Goal: Task Accomplishment & Management: Complete application form

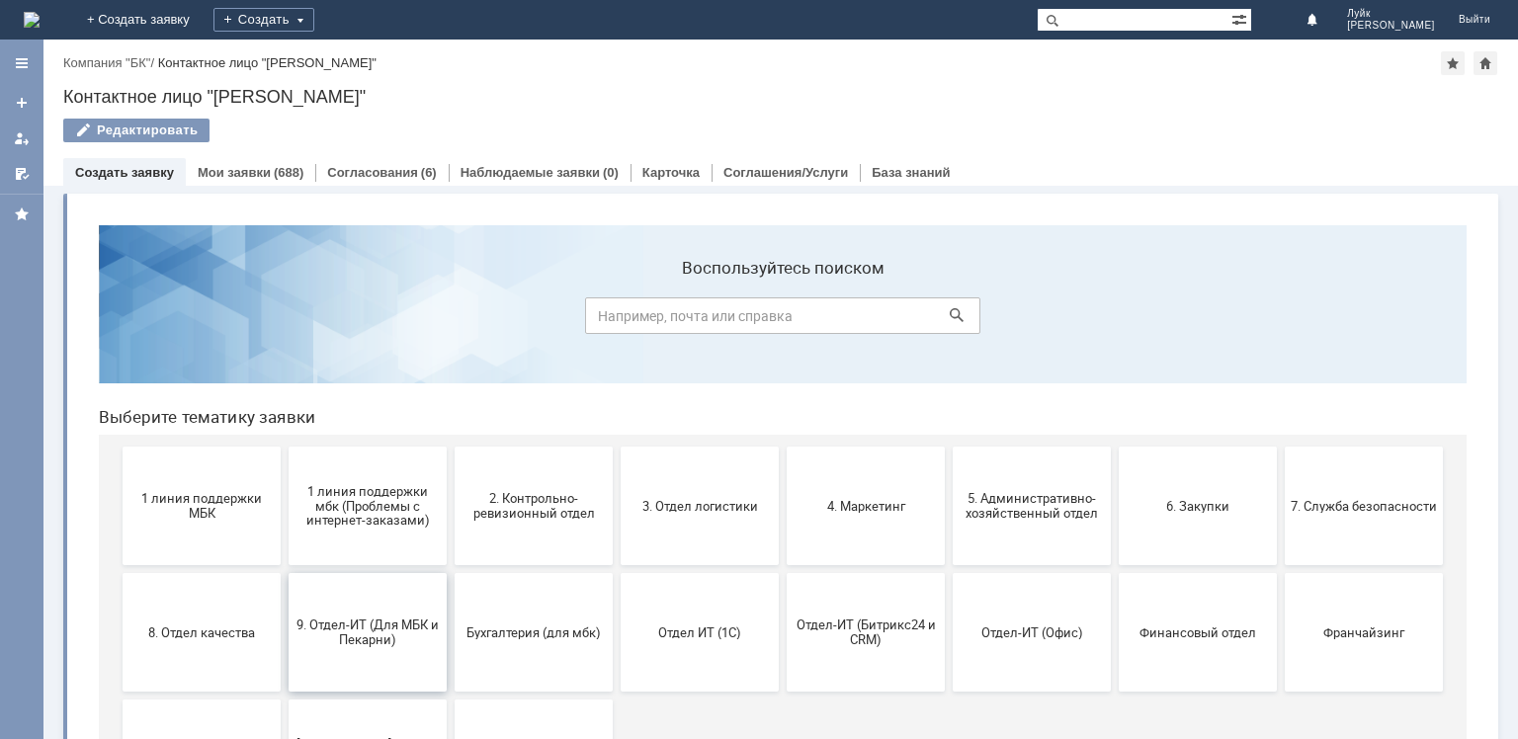
click at [360, 601] on button "9. Отдел-ИТ (Для МБК и Пекарни)" at bounding box center [368, 632] width 158 height 119
click at [1008, 649] on button "Отдел-ИТ (Офис)" at bounding box center [1032, 632] width 158 height 119
click at [1220, 512] on span "6. Закупки" at bounding box center [1198, 505] width 146 height 15
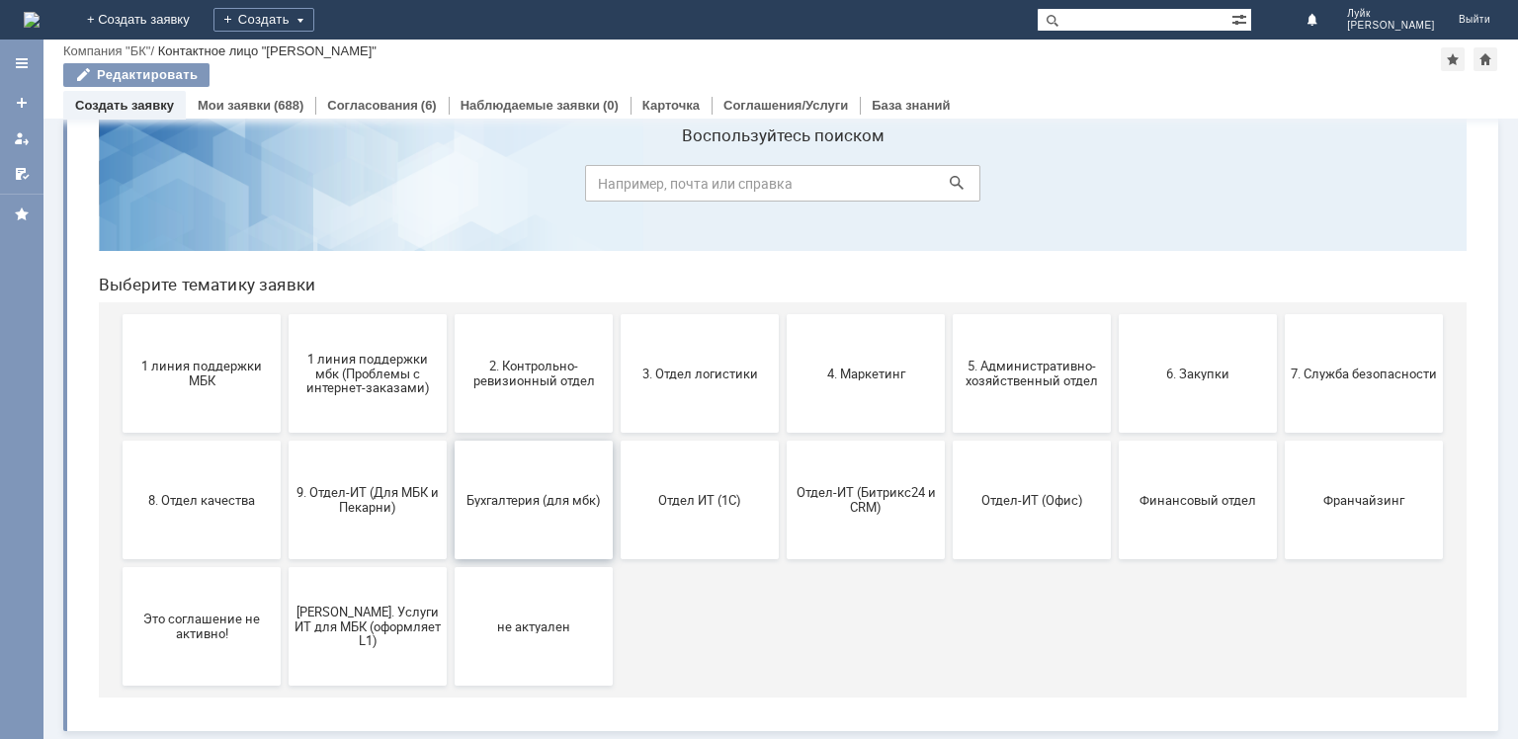
scroll to position [65, 0]
click at [333, 620] on span "Я. Услуги ИТ для МБК (оформляет L1)" at bounding box center [367, 626] width 146 height 44
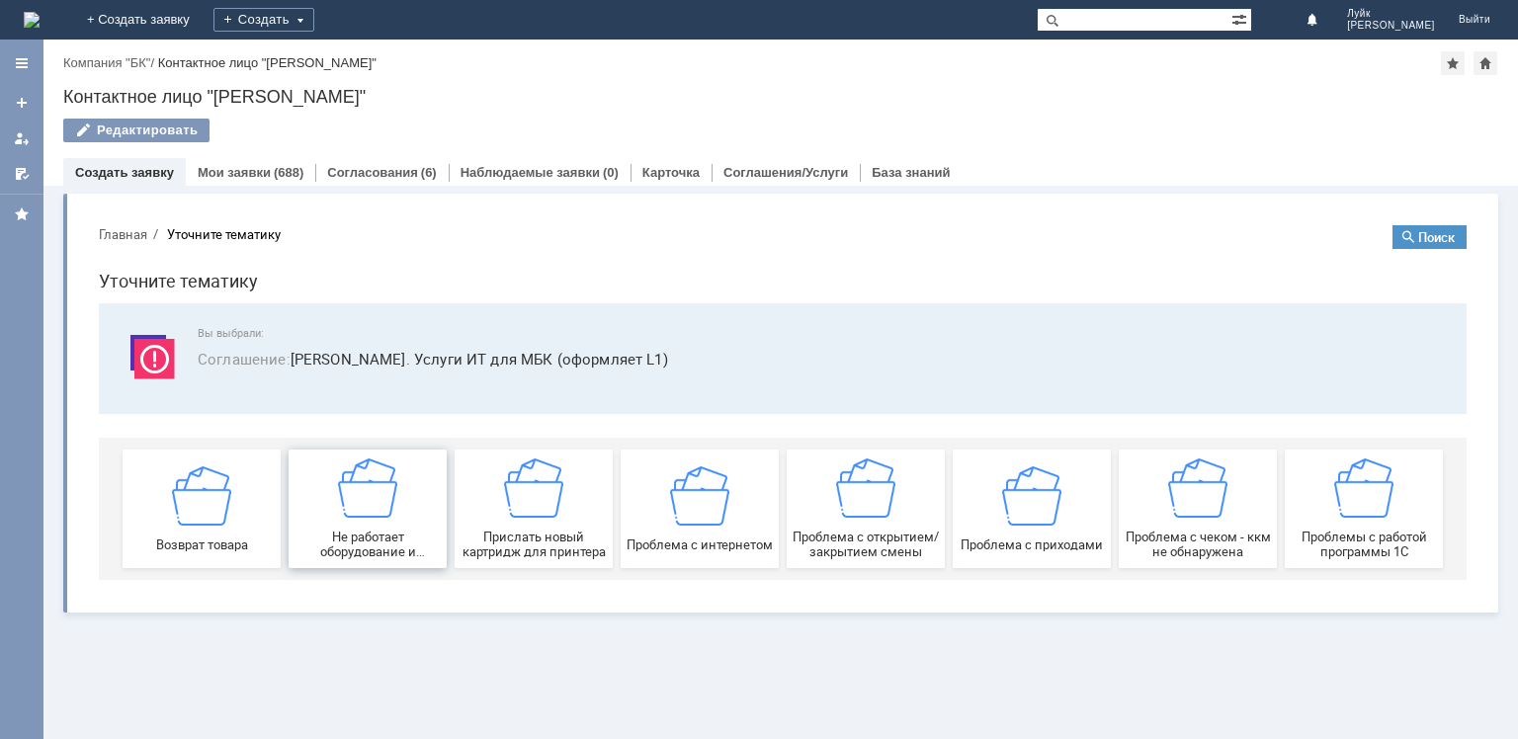
click at [377, 493] on img at bounding box center [367, 488] width 59 height 59
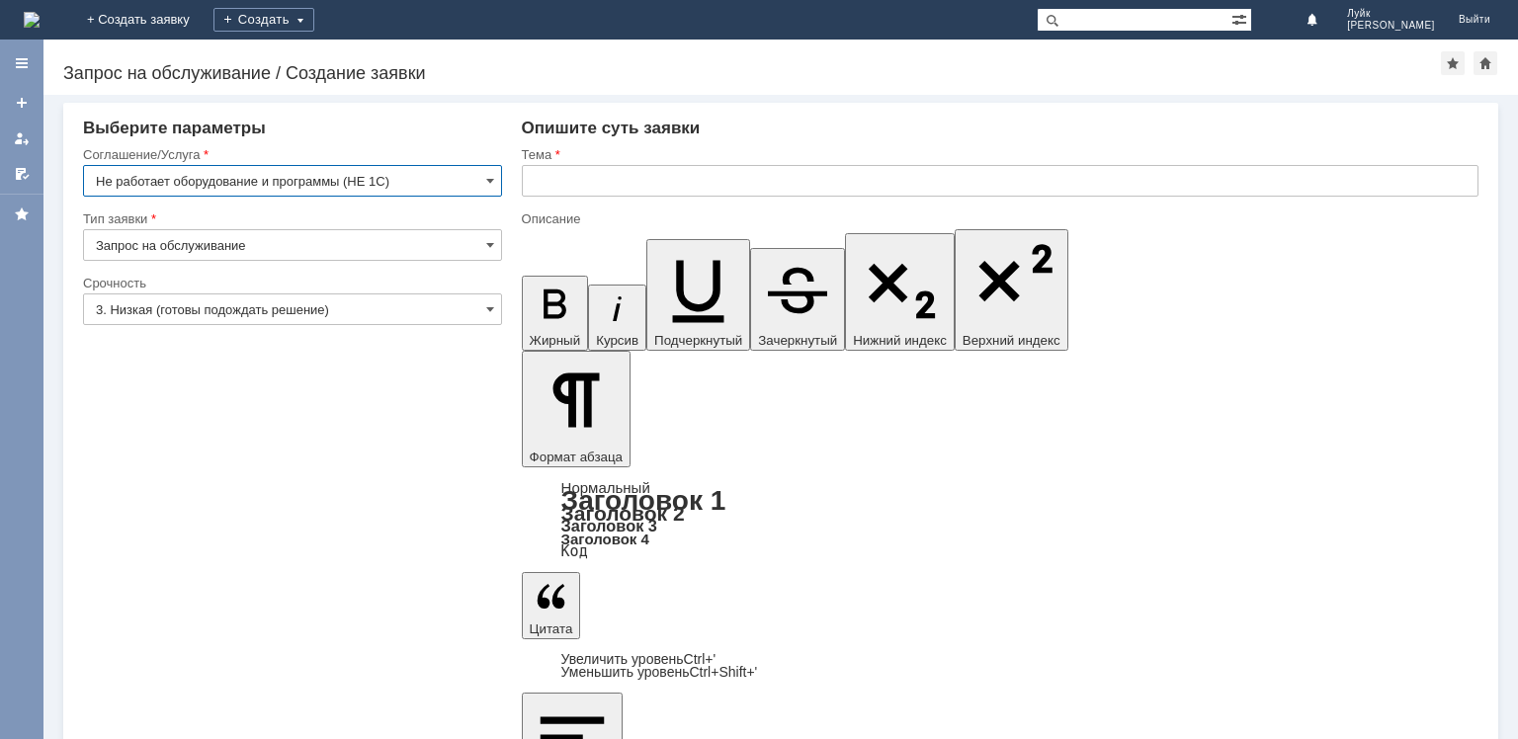
click at [609, 180] on input "text" at bounding box center [1000, 181] width 957 height 32
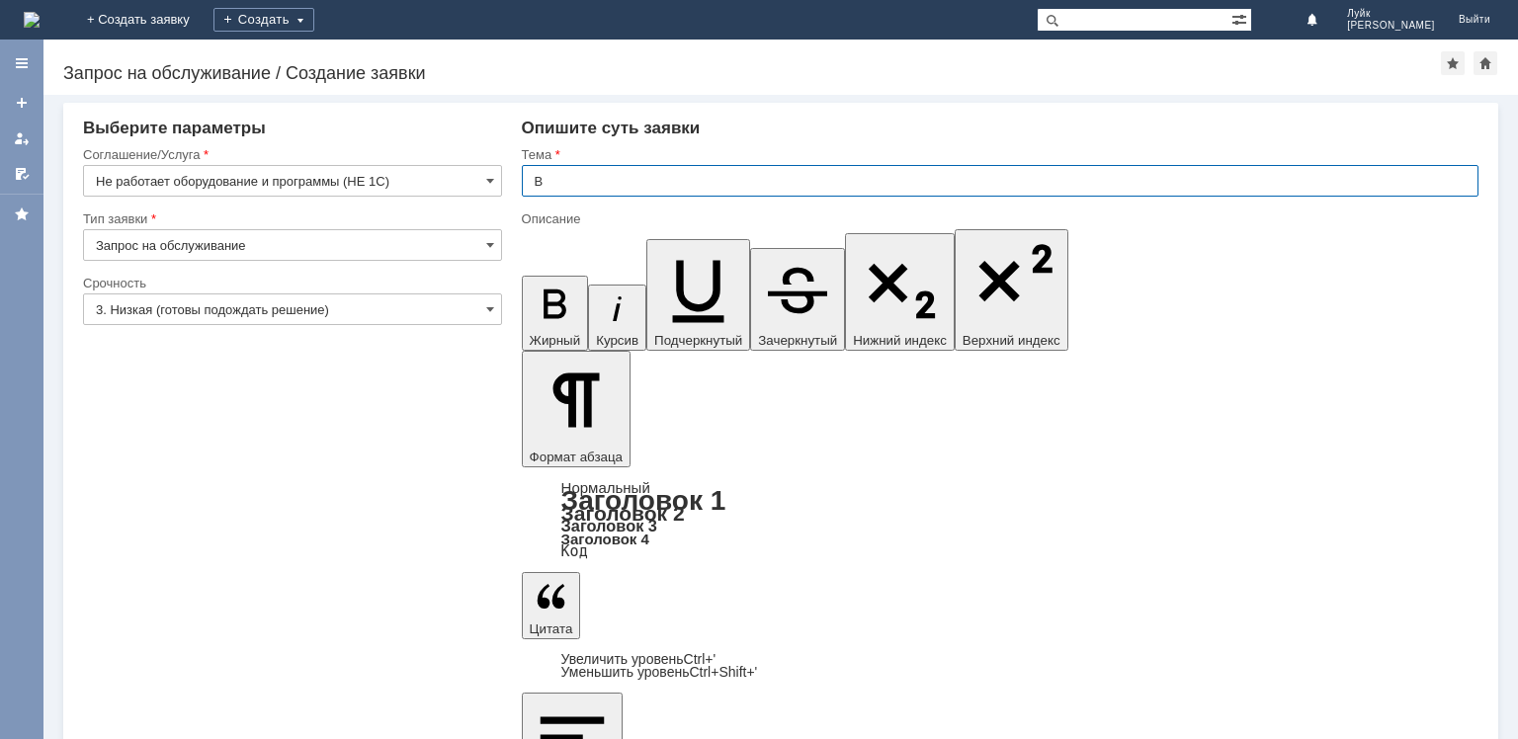
type input "В"
type input "А"
type input "Заявка на новый ТСД Ижевск3"
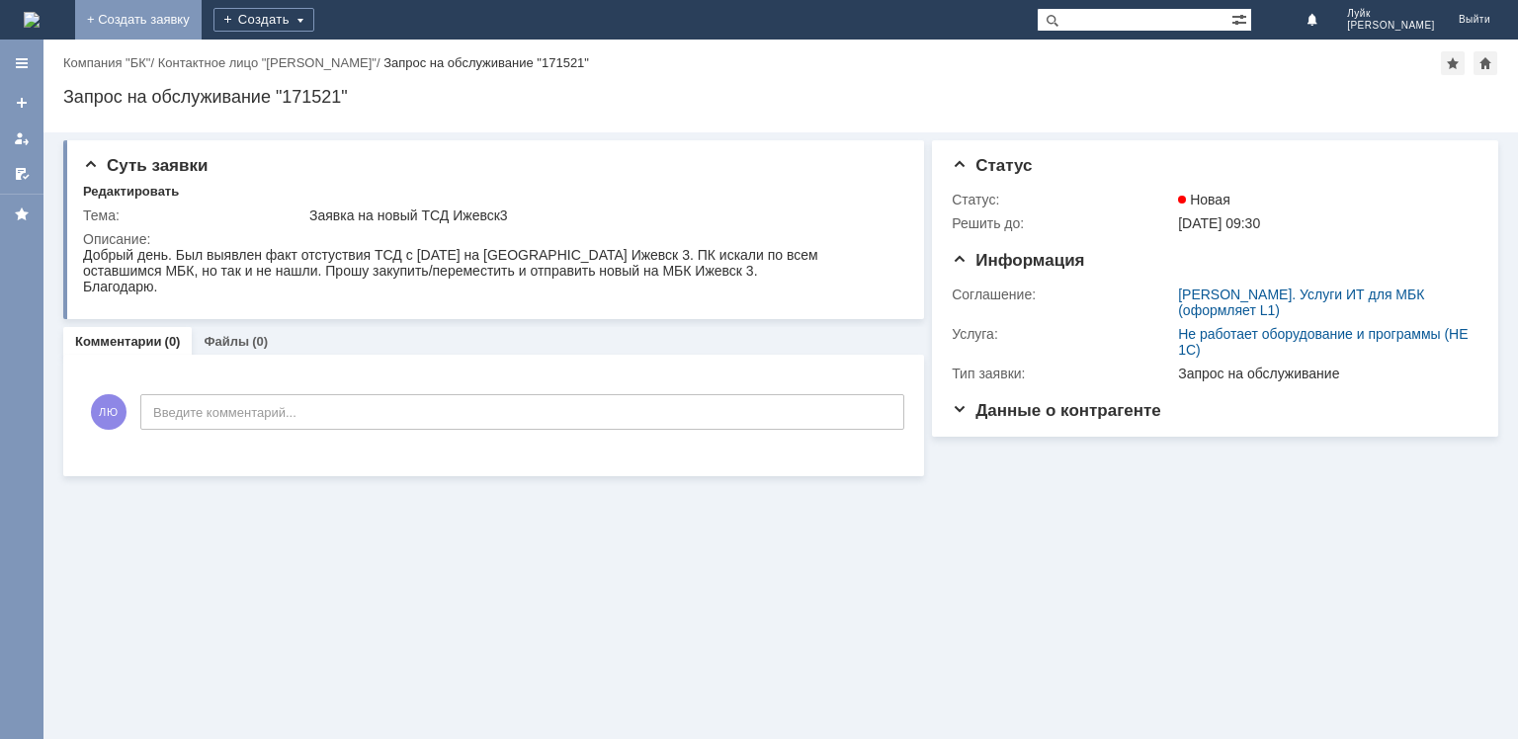
click at [202, 18] on link "+ Создать заявку" at bounding box center [138, 20] width 126 height 40
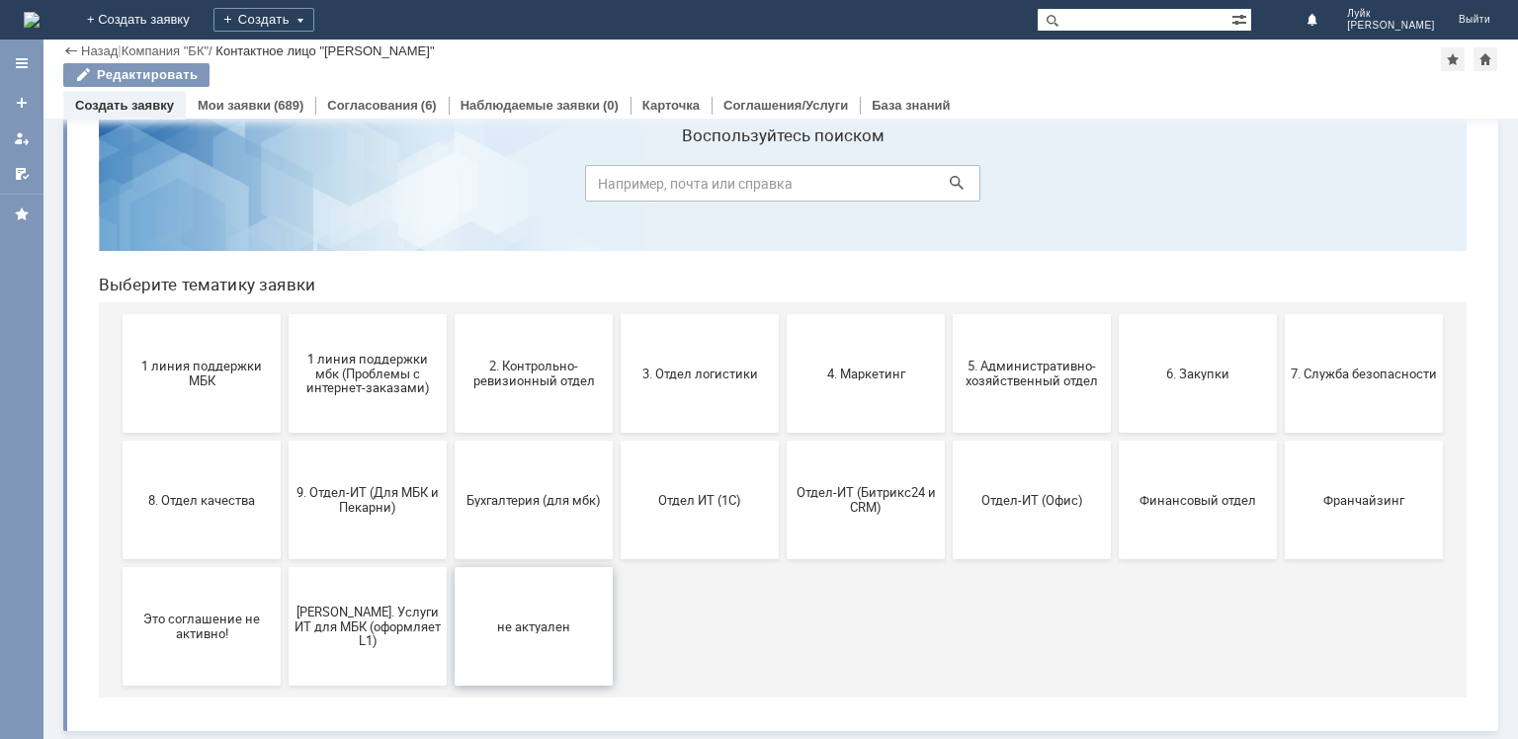
scroll to position [65, 0]
click at [344, 631] on span "[PERSON_NAME]. Услуги ИТ для МБК (оформляет L1)" at bounding box center [367, 626] width 146 height 44
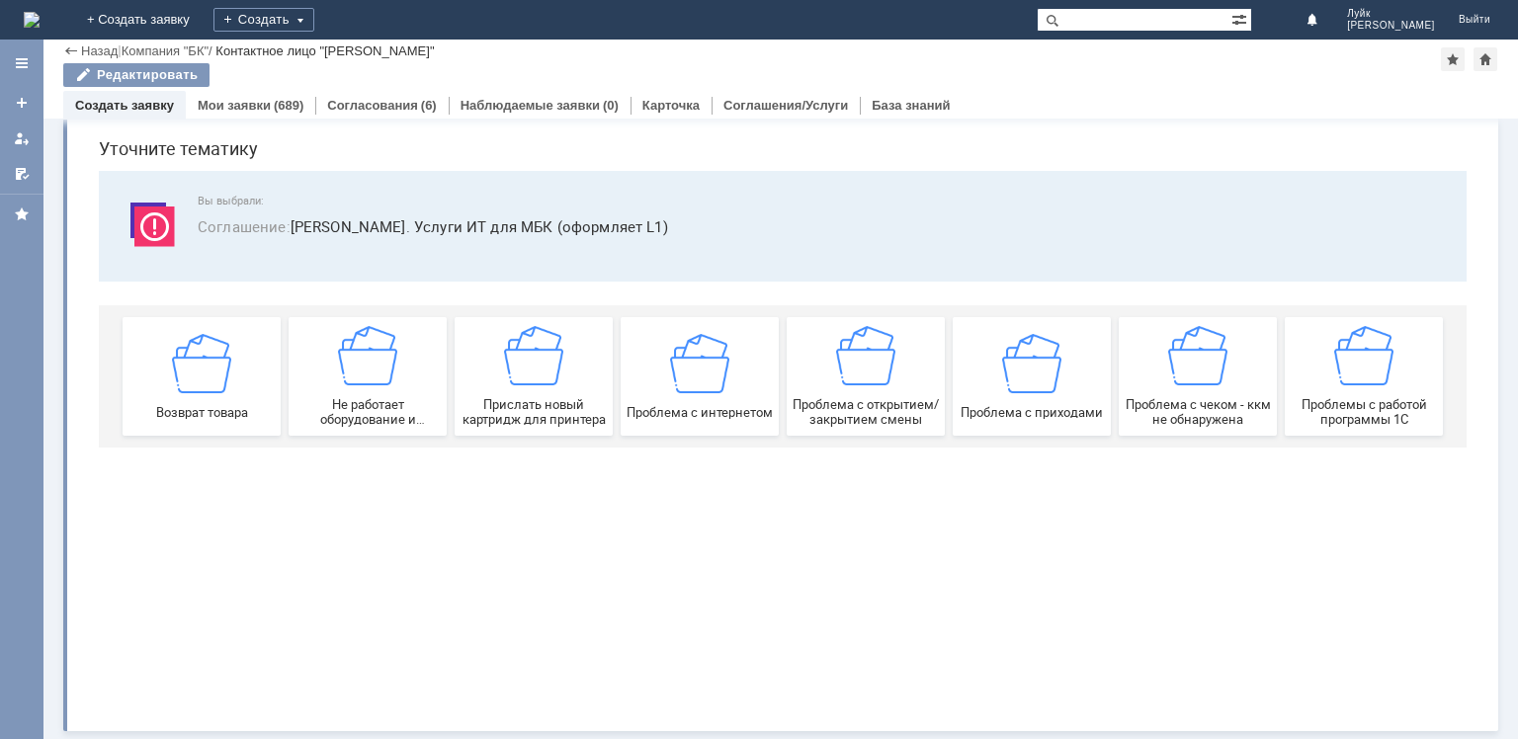
scroll to position [0, 0]
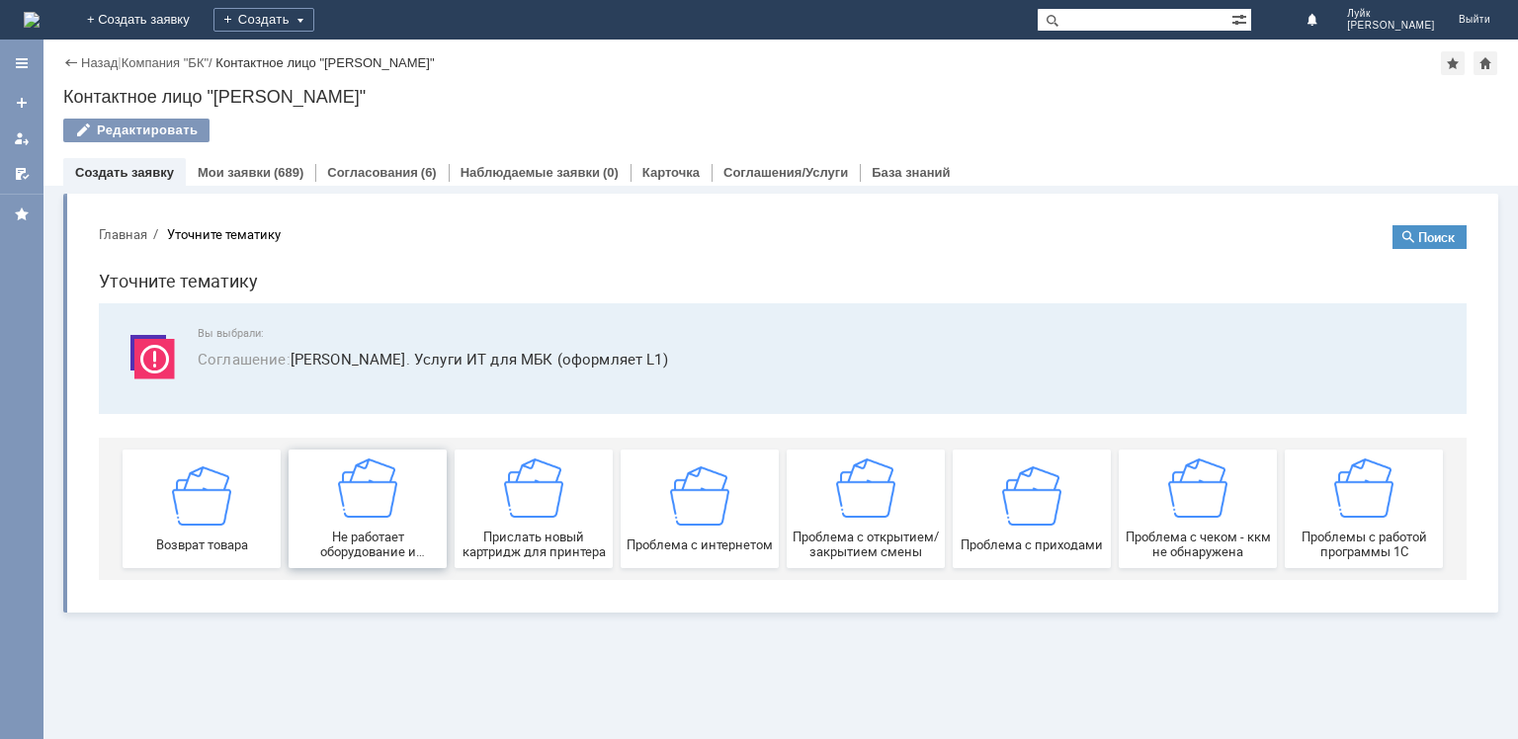
click at [377, 490] on img at bounding box center [367, 488] width 59 height 59
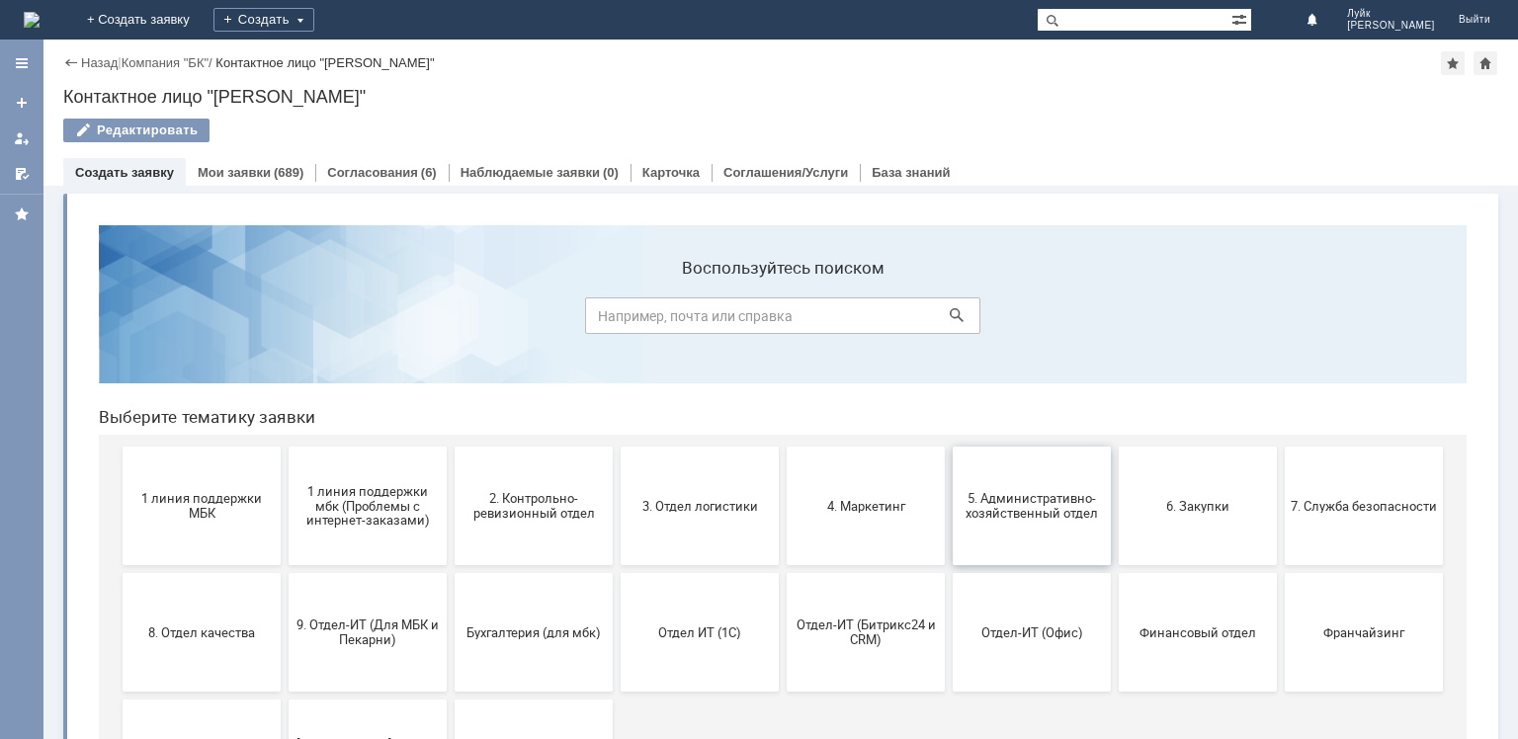
click at [1081, 524] on button "5. Административно-хозяйственный отдел" at bounding box center [1032, 506] width 158 height 119
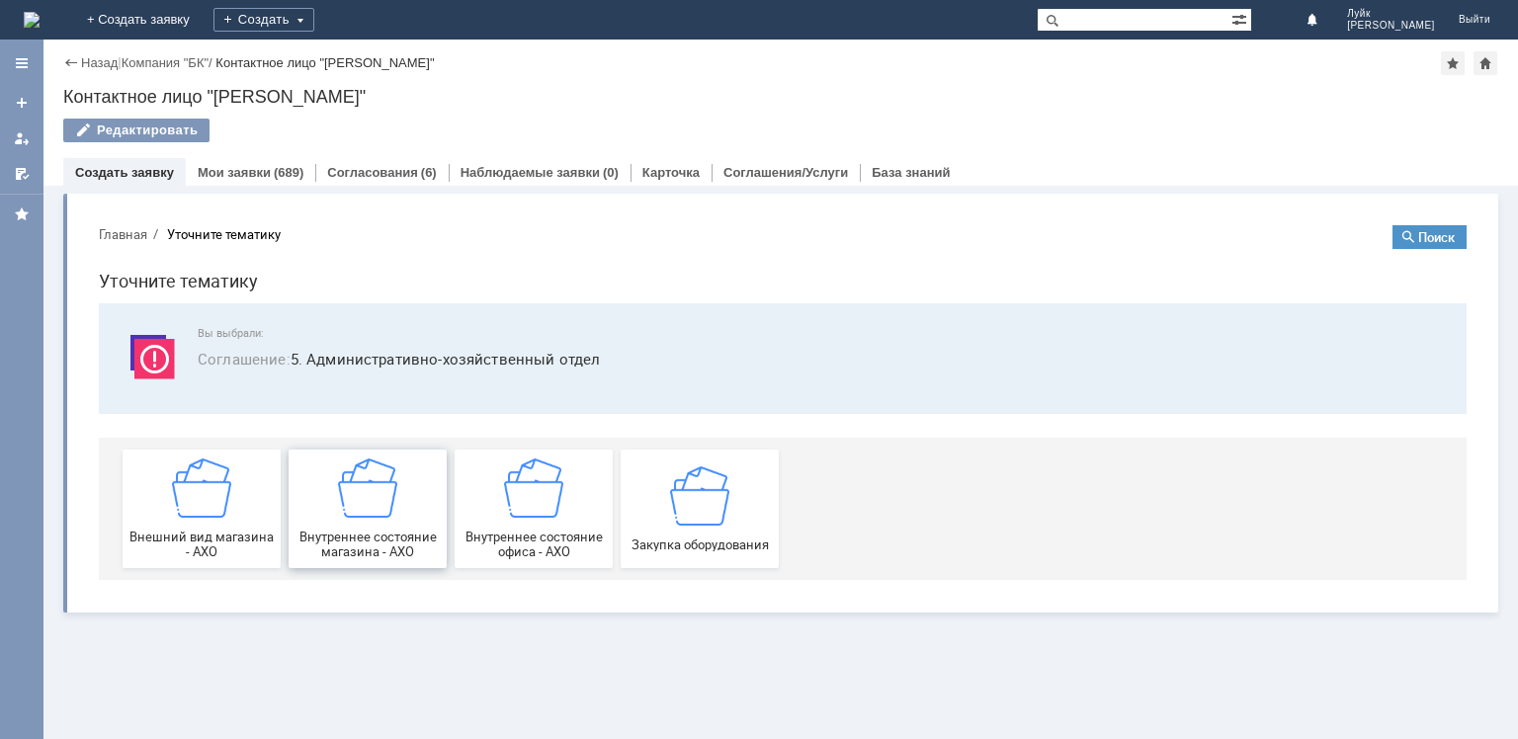
click at [365, 500] on img at bounding box center [367, 488] width 59 height 59
click at [730, 520] on div "Закупка оборудования" at bounding box center [700, 508] width 146 height 86
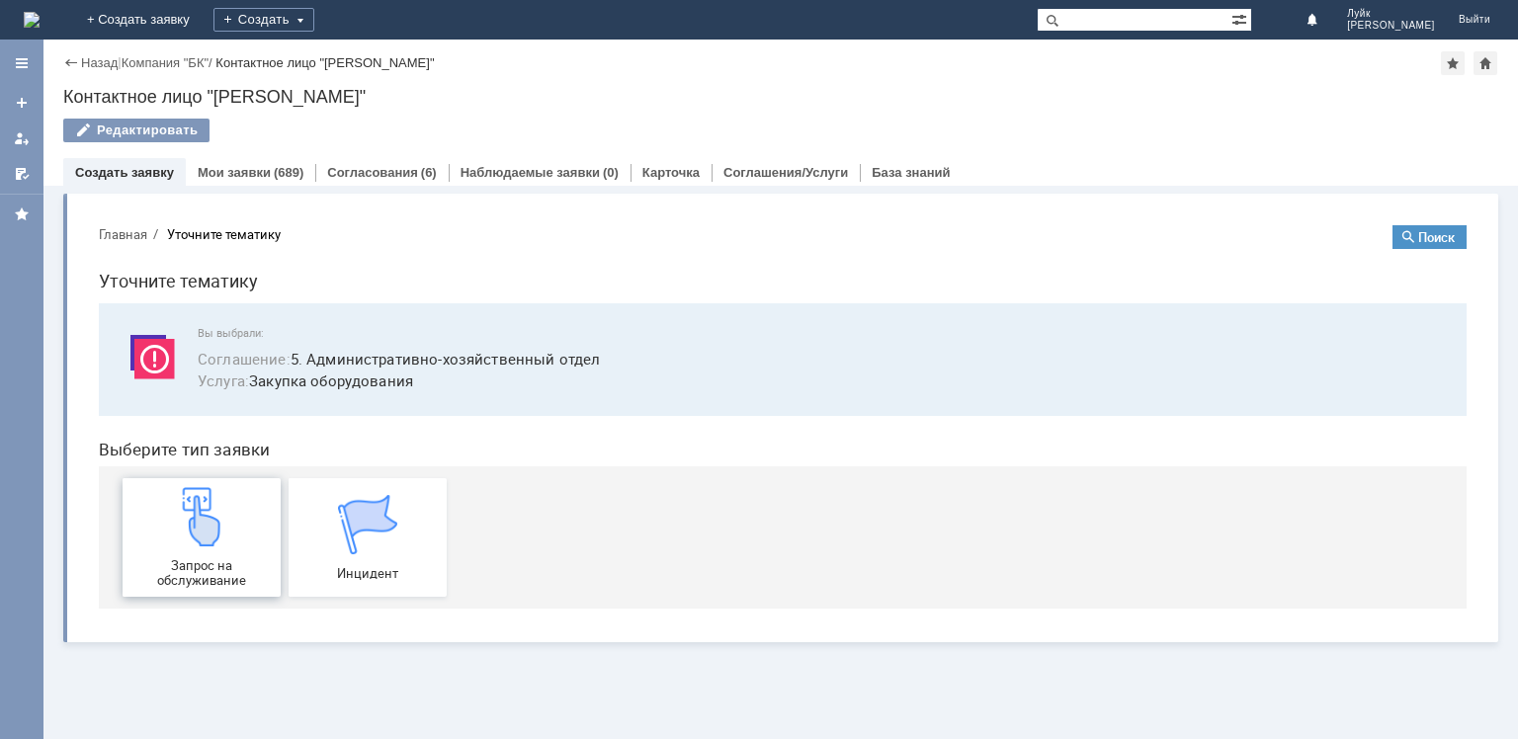
click at [217, 493] on img at bounding box center [201, 516] width 59 height 59
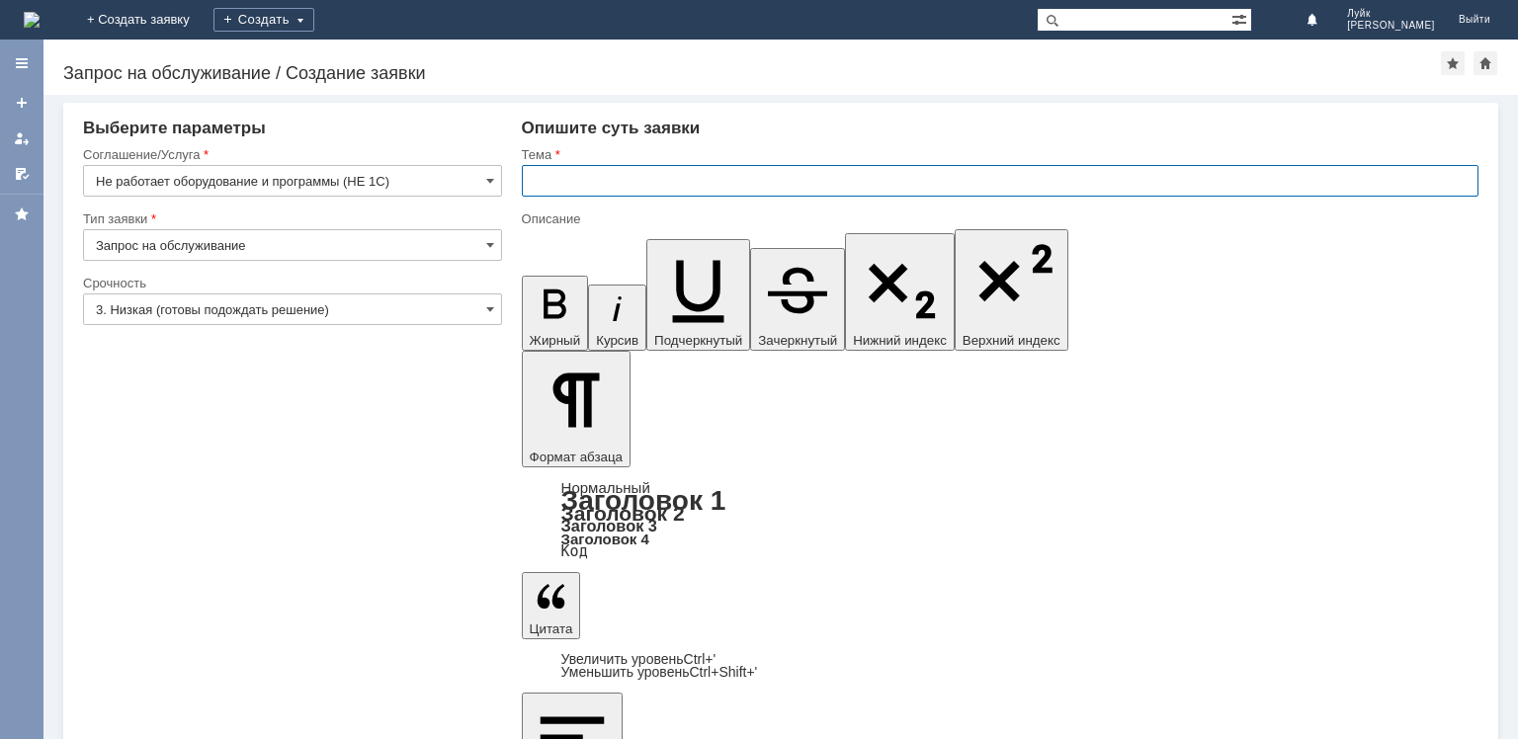
click at [590, 182] on input "text" at bounding box center [1000, 181] width 957 height 32
type input "з"
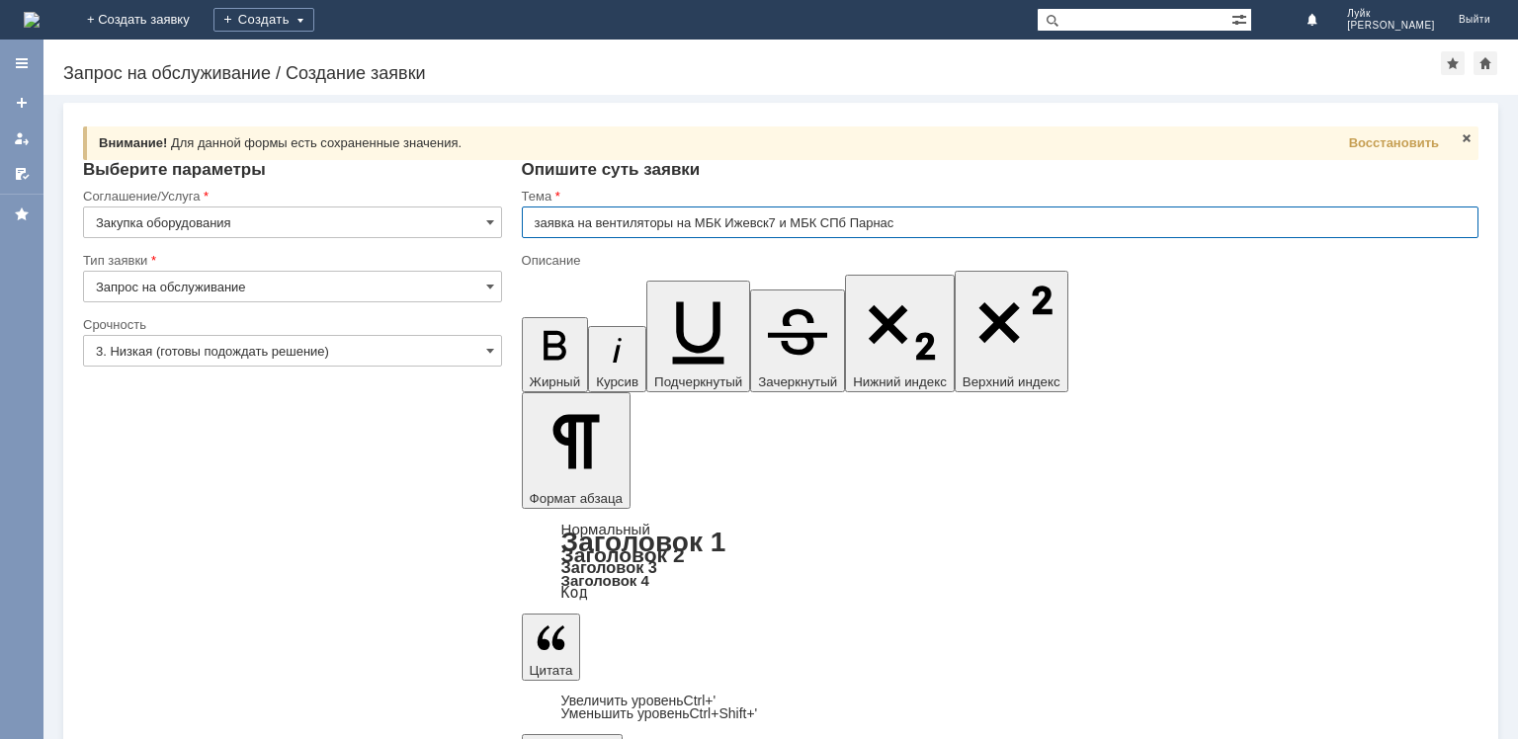
type input "заявка на вентиляторы на МБК Ижевск7 и МБК СПб Парнас"
click at [1465, 133] on span at bounding box center [1467, 138] width 16 height 16
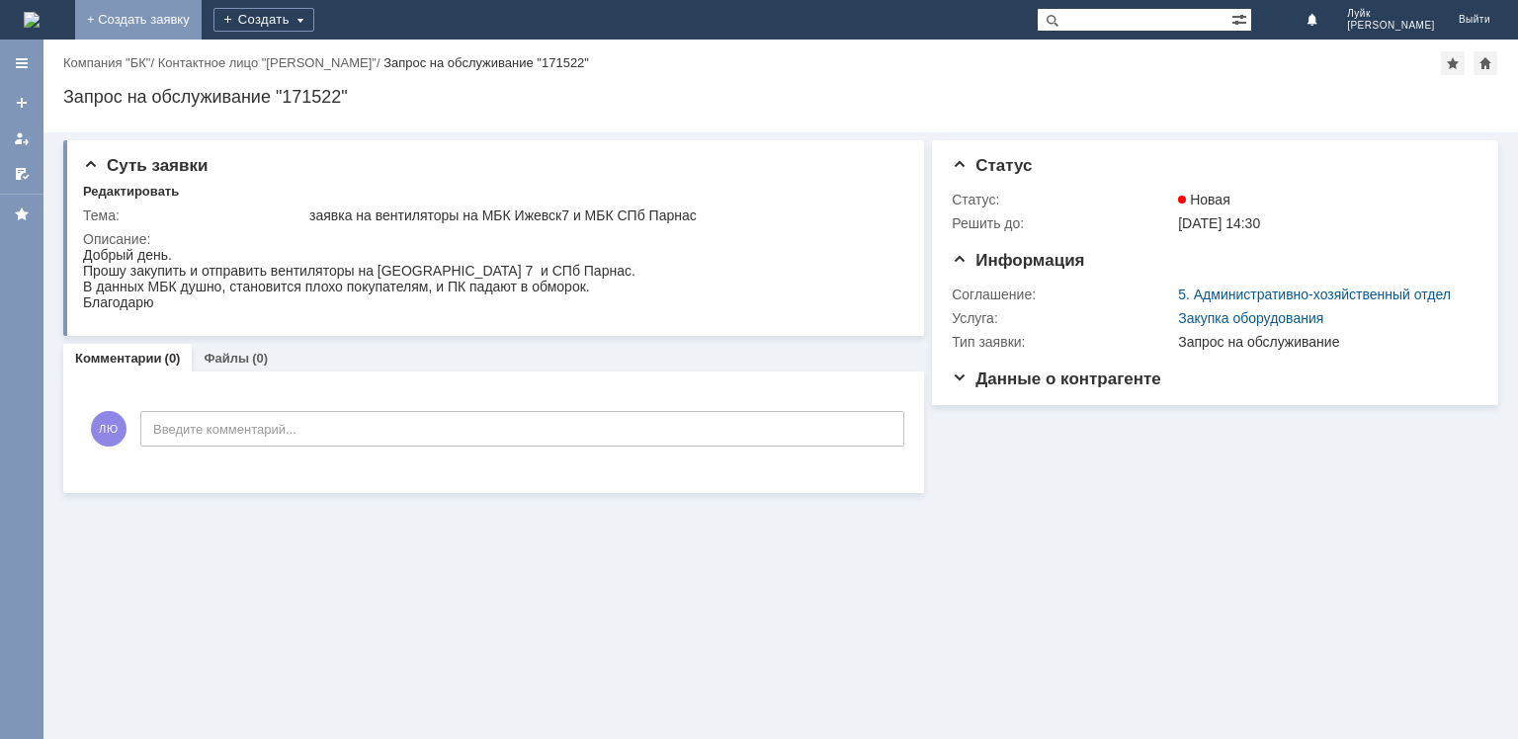
click at [202, 22] on link "+ Создать заявку" at bounding box center [138, 20] width 126 height 40
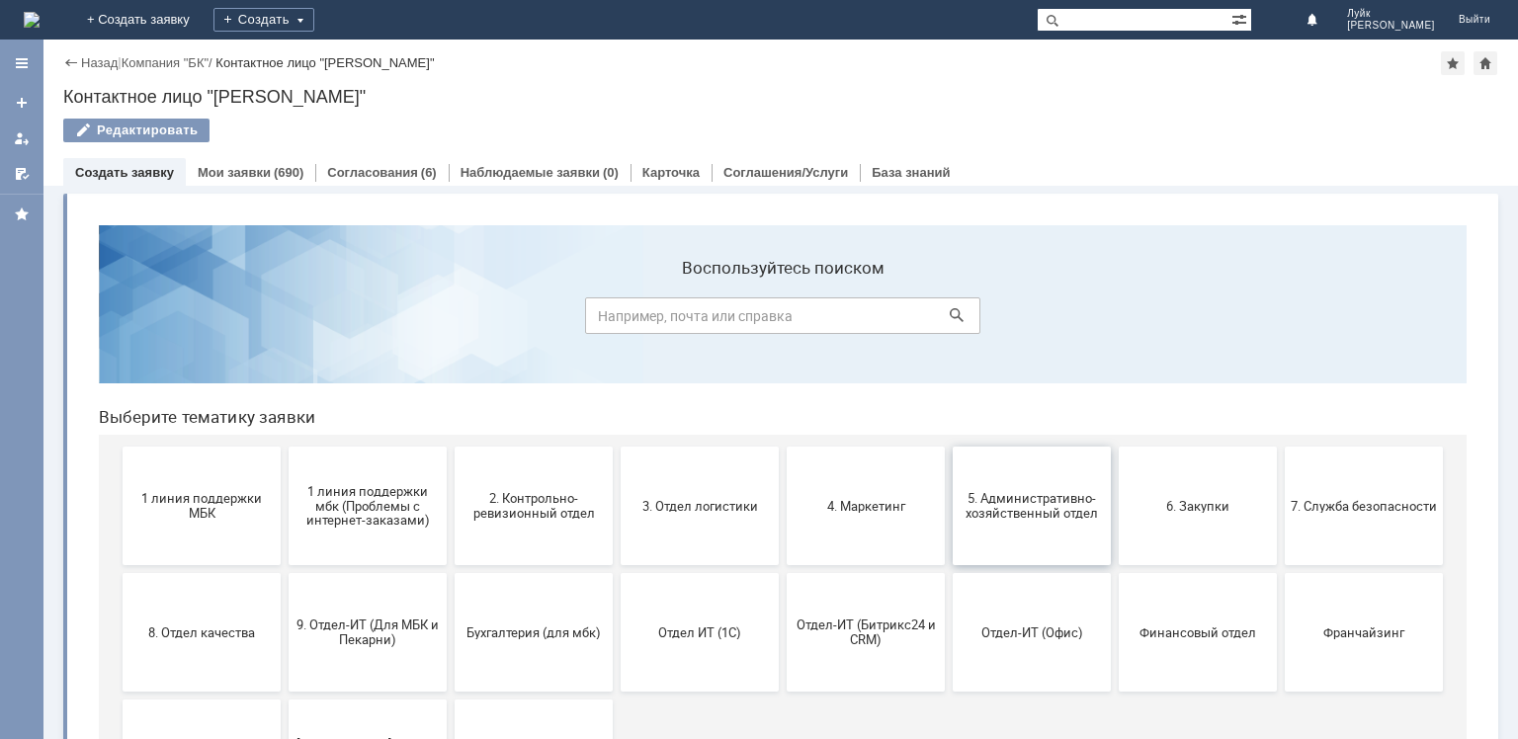
click at [1043, 514] on span "5. Административно-хозяйственный отдел" at bounding box center [1032, 506] width 146 height 30
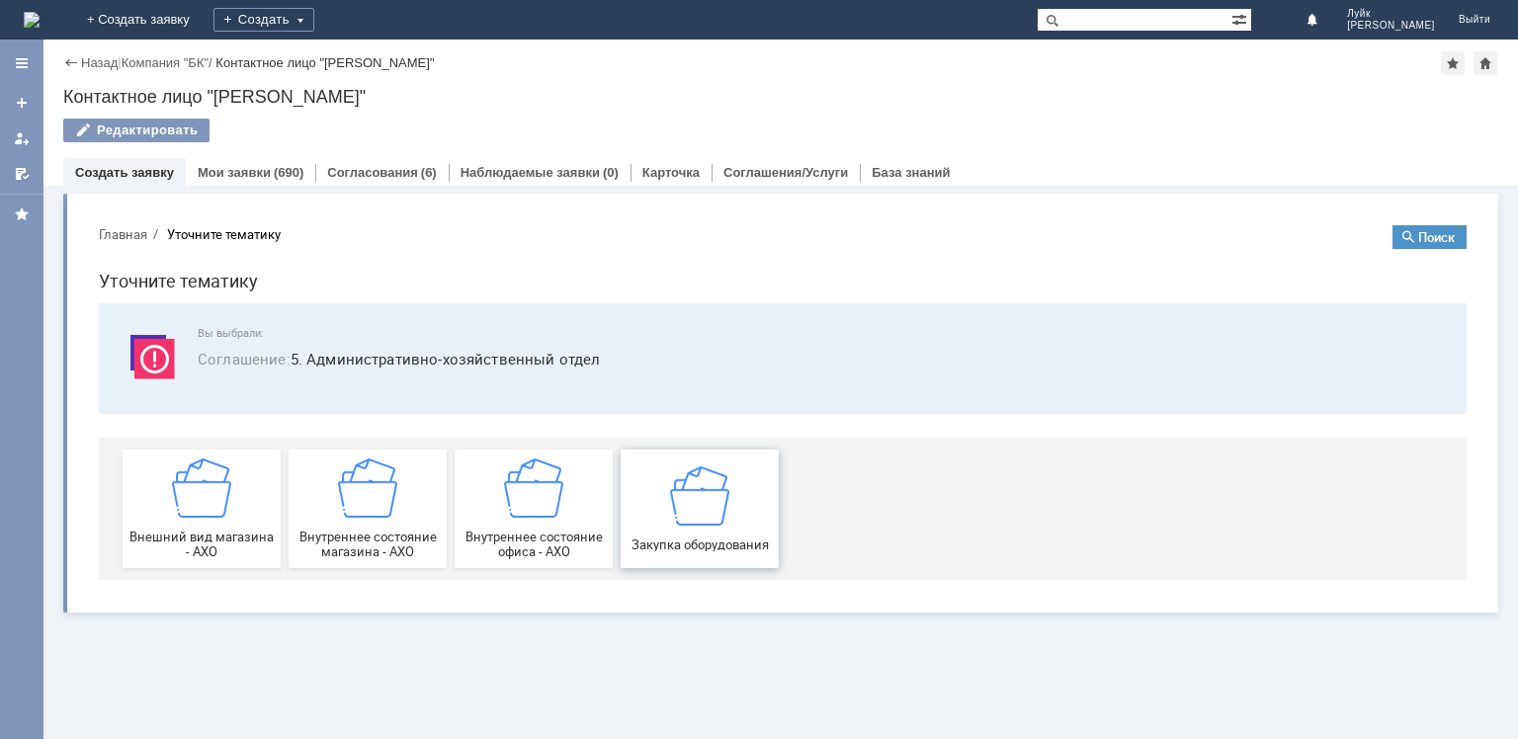
drag, startPoint x: 691, startPoint y: 530, endPoint x: 775, endPoint y: 743, distance: 229.4
click at [691, 530] on div "Закупка оборудования" at bounding box center [700, 508] width 146 height 86
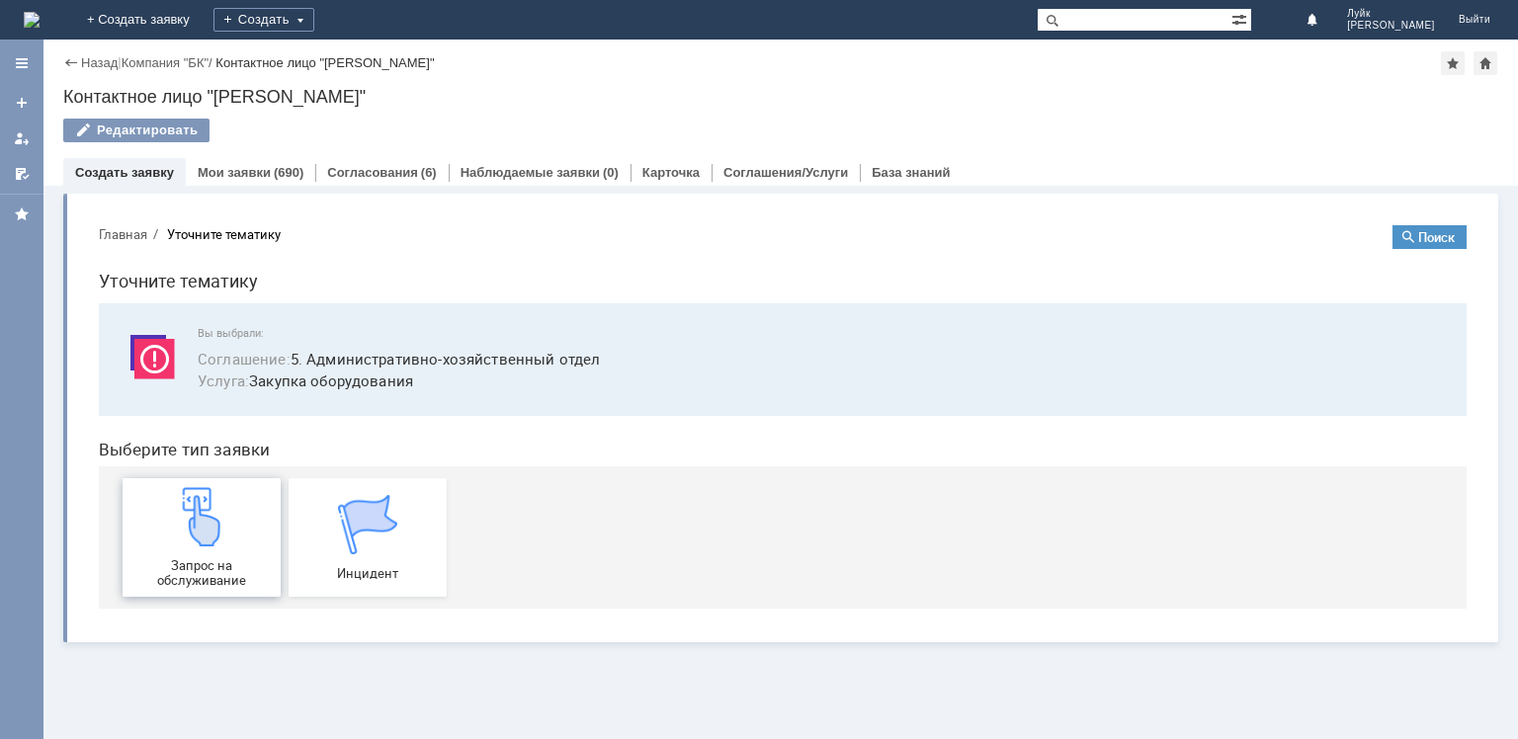
click at [209, 518] on img at bounding box center [201, 516] width 59 height 59
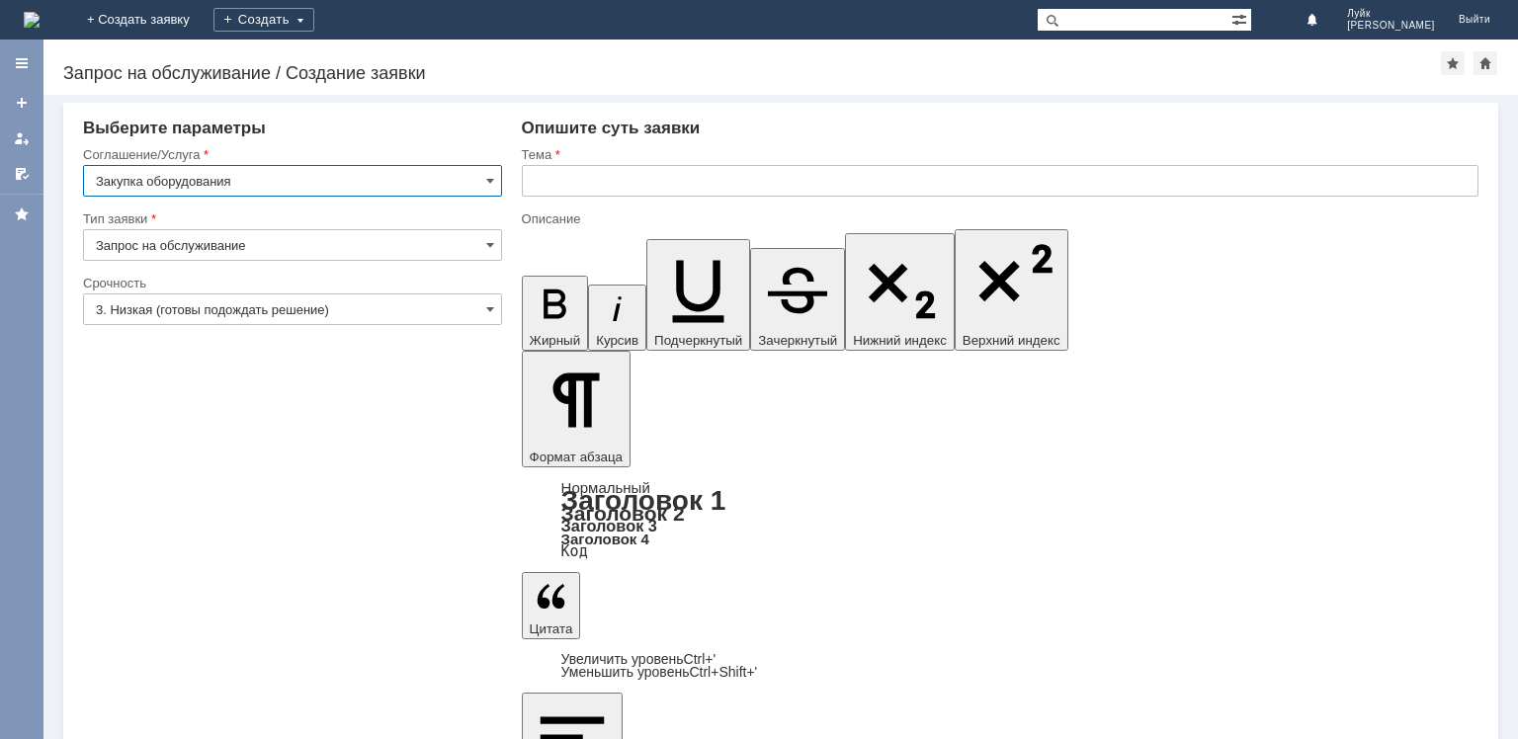
click at [744, 182] on input "text" at bounding box center [1000, 181] width 957 height 32
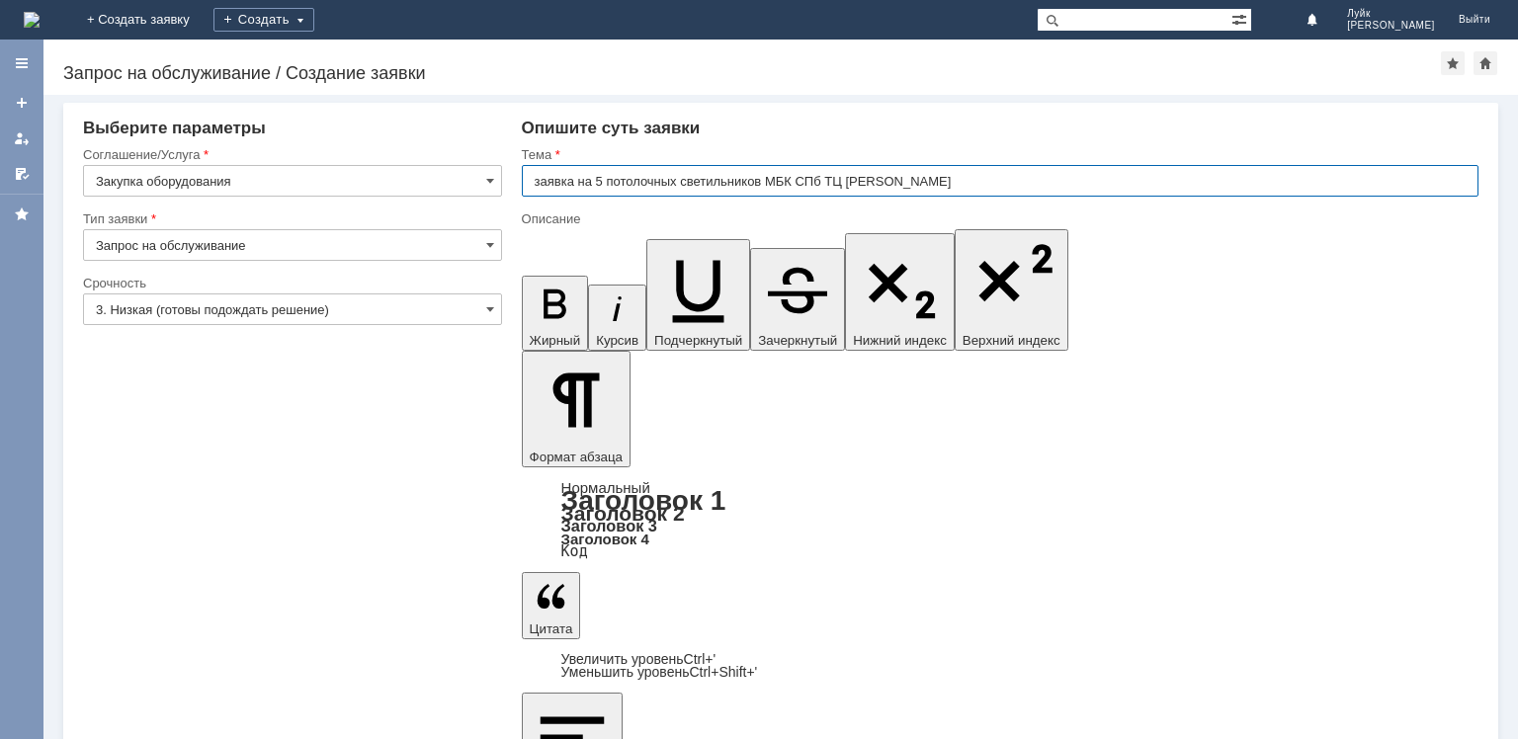
type input "заявка на 5 потолочных светильников МБК СПб ТЦ [PERSON_NAME]"
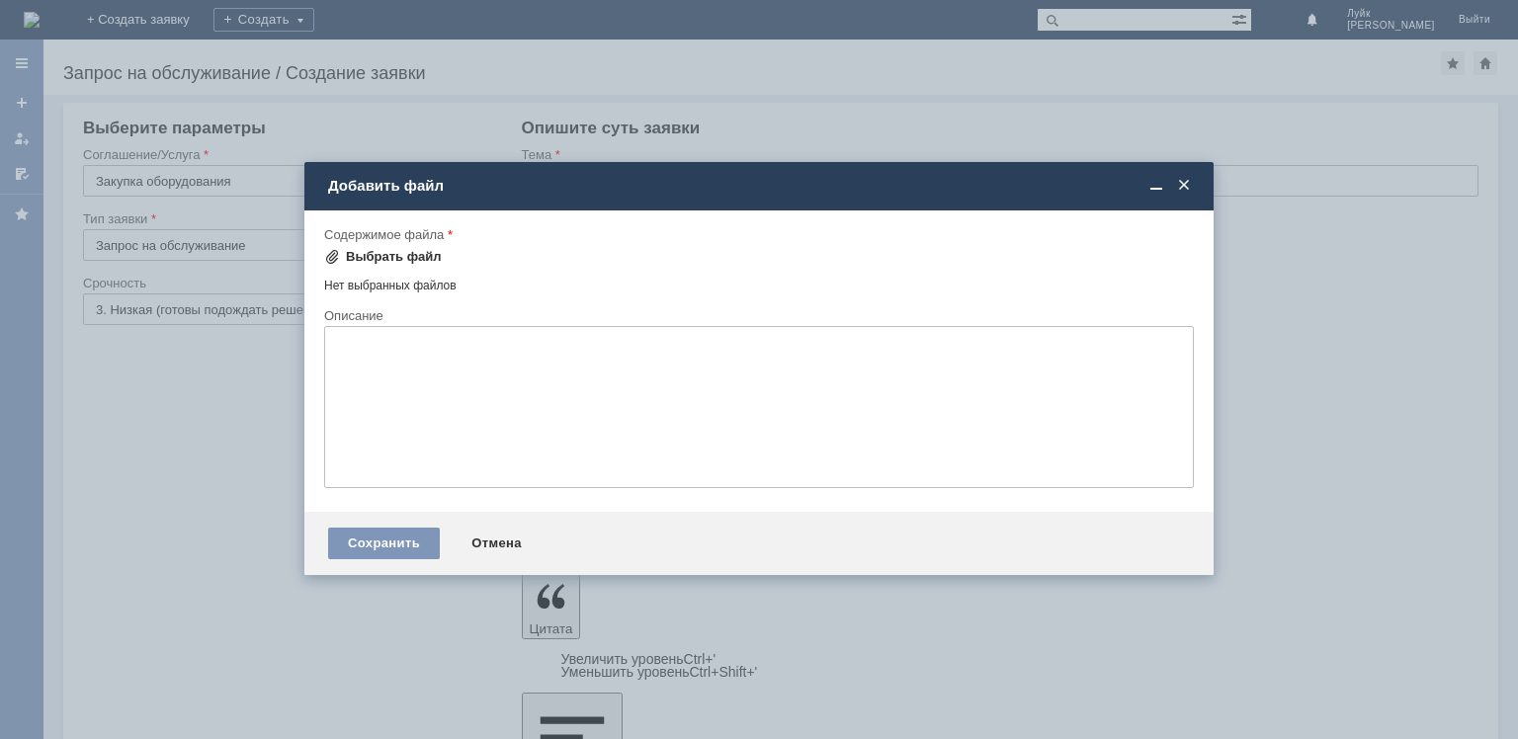
click at [382, 254] on div "Выбрать файл" at bounding box center [394, 257] width 96 height 16
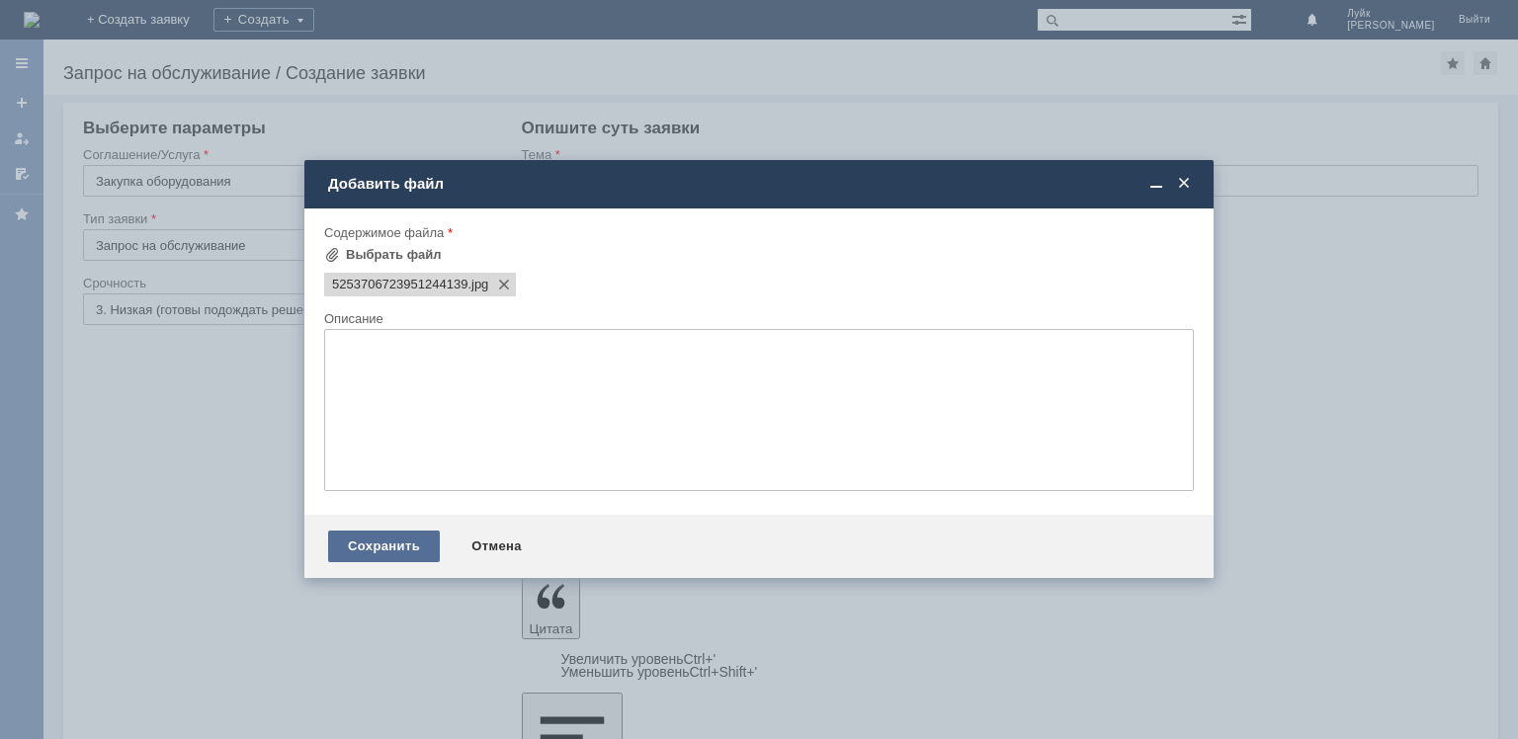
click at [394, 552] on div "Сохранить" at bounding box center [384, 547] width 112 height 32
